Goal: Task Accomplishment & Management: Manage account settings

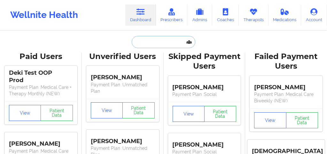
click at [145, 41] on input "text" at bounding box center [163, 42] width 63 height 12
paste input "[PERSON_NAME]"
type input "[PERSON_NAME]"
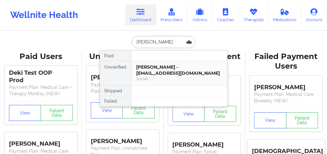
click at [144, 71] on div "[PERSON_NAME] - [EMAIL_ADDRESS][DOMAIN_NAME]" at bounding box center [180, 70] width 86 height 12
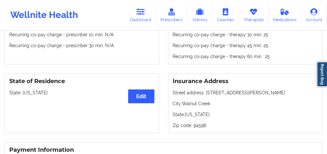
scroll to position [238, 0]
click at [252, 19] on link "Therapists" at bounding box center [254, 14] width 30 height 21
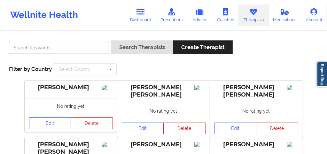
click at [96, 47] on input "text" at bounding box center [59, 48] width 100 height 12
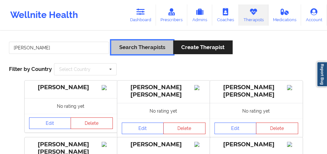
click at [142, 51] on button "Search Therapists" at bounding box center [142, 47] width 62 height 14
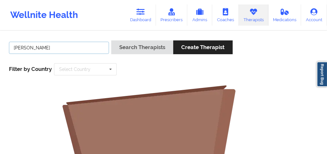
click at [14, 46] on input "[PERSON_NAME]" at bounding box center [59, 48] width 100 height 12
click at [35, 47] on input "[PERSON_NAME]" at bounding box center [59, 48] width 100 height 12
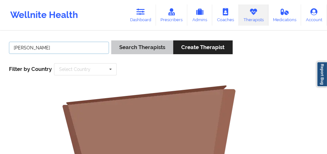
type input "[PERSON_NAME]"
click at [142, 48] on button "Search Therapists" at bounding box center [142, 47] width 62 height 14
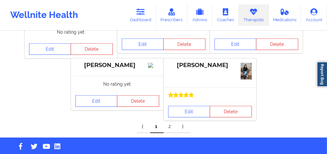
scroll to position [402, 0]
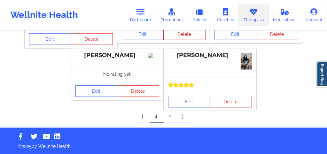
click at [169, 119] on link "2" at bounding box center [170, 116] width 13 height 13
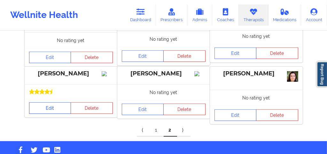
scroll to position [202, 0]
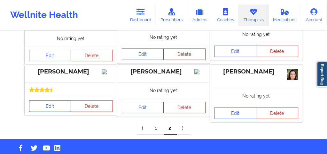
click at [46, 102] on link "Edit" at bounding box center [50, 106] width 42 height 12
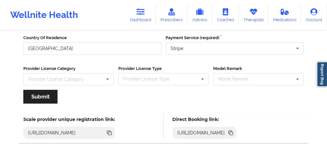
scroll to position [111, 0]
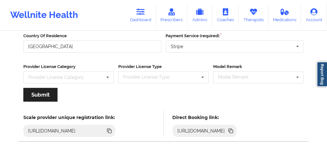
click at [235, 127] on icon at bounding box center [231, 130] width 7 height 7
click at [233, 130] on icon at bounding box center [231, 131] width 3 height 3
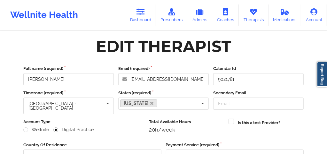
scroll to position [0, 0]
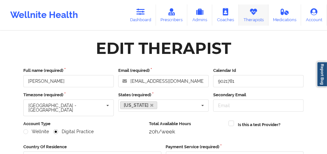
click at [251, 14] on icon at bounding box center [254, 11] width 8 height 7
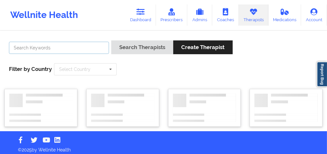
click at [84, 50] on input "text" at bounding box center [59, 48] width 100 height 12
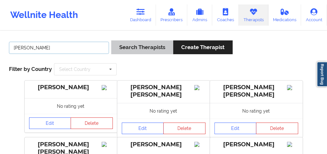
type input "[PERSON_NAME]"
click at [136, 47] on button "Search Therapists" at bounding box center [142, 47] width 62 height 14
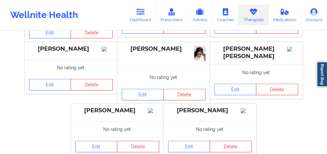
scroll to position [387, 0]
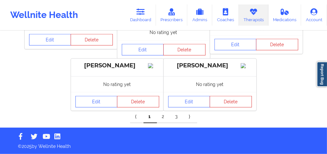
click at [177, 118] on link "3" at bounding box center [177, 116] width 13 height 13
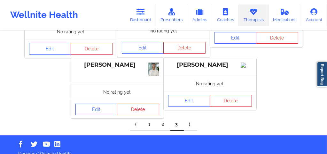
scroll to position [92, 0]
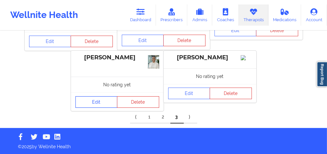
click at [97, 101] on link "Edit" at bounding box center [97, 102] width 42 height 12
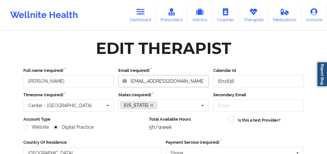
drag, startPoint x: 192, startPoint y: 83, endPoint x: 127, endPoint y: 81, distance: 64.3
click at [127, 81] on input "[EMAIL_ADDRESS][DOMAIN_NAME]" at bounding box center [163, 81] width 91 height 12
